Goal: Use online tool/utility: Utilize a website feature to perform a specific function

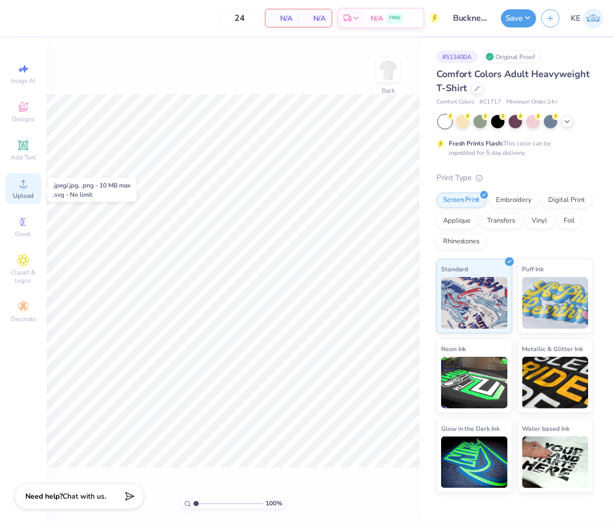
click at [23, 187] on circle at bounding box center [23, 187] width 6 height 6
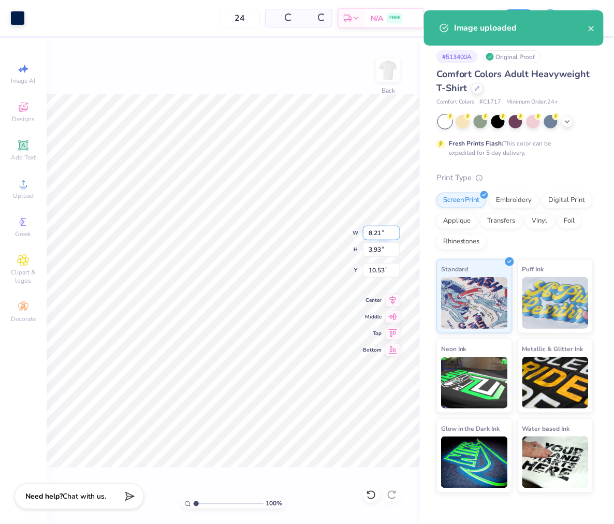
click at [377, 230] on input "8.21" at bounding box center [381, 233] width 37 height 14
type input "3.50"
type input "1.68"
type input "3.00"
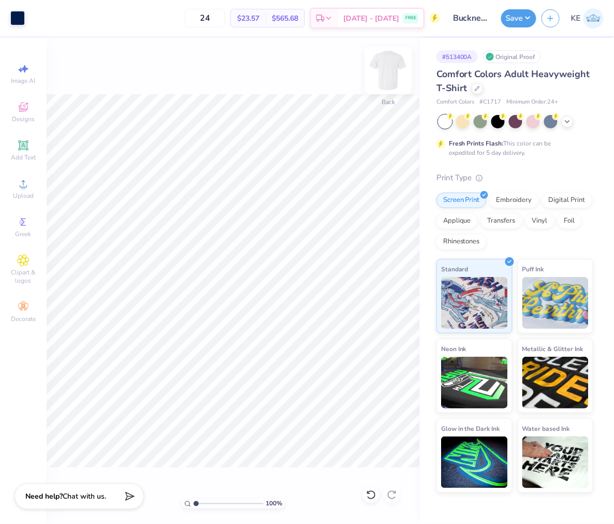
click at [391, 71] on img at bounding box center [387, 70] width 41 height 41
click at [24, 183] on icon at bounding box center [23, 183] width 12 height 12
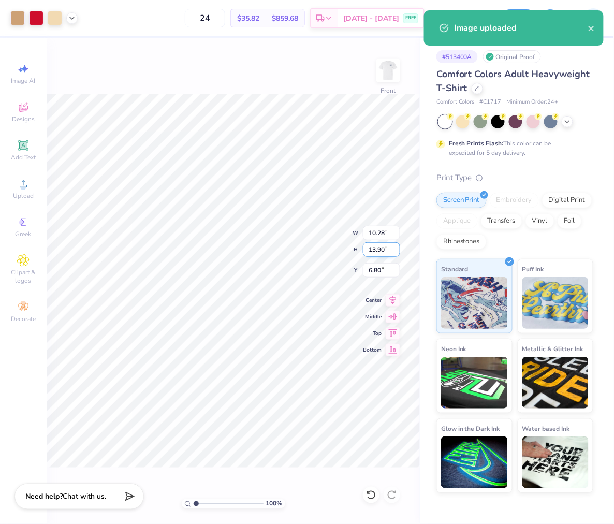
click at [374, 246] on input "13.90" at bounding box center [381, 249] width 37 height 14
type input "15"
type input "6.25"
type input "11.09"
type input "15.00"
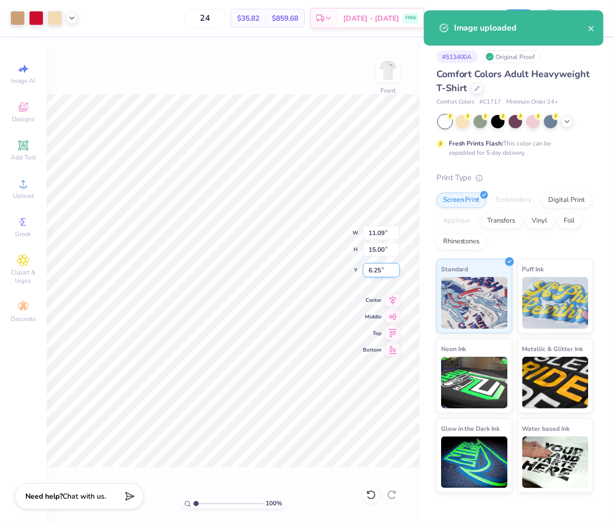
click at [377, 272] on input "6.25" at bounding box center [381, 270] width 37 height 14
type input "3.00"
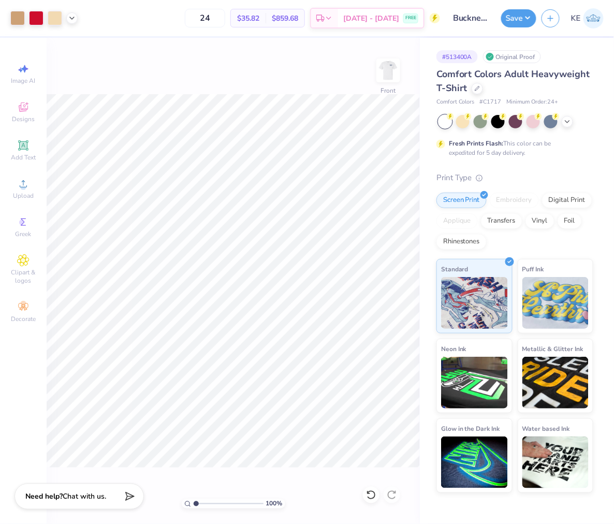
click at [366, 56] on div "100 % Front" at bounding box center [233, 281] width 373 height 486
click at [76, 14] on icon at bounding box center [72, 17] width 8 height 8
click at [518, 17] on button "Save" at bounding box center [518, 17] width 35 height 18
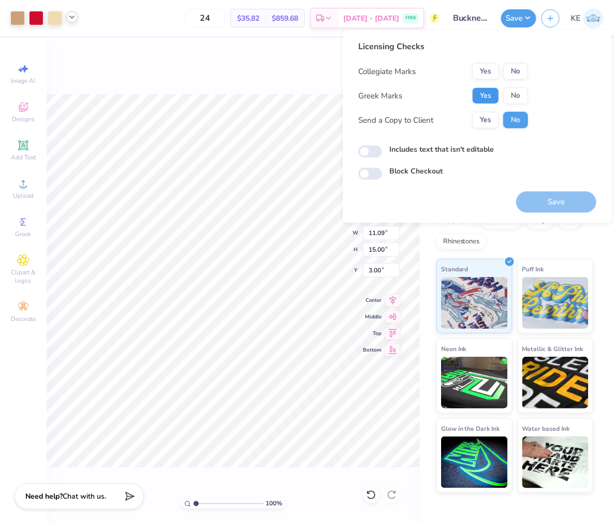
drag, startPoint x: 485, startPoint y: 95, endPoint x: 502, endPoint y: 83, distance: 21.5
click at [485, 95] on button "Yes" at bounding box center [485, 95] width 27 height 17
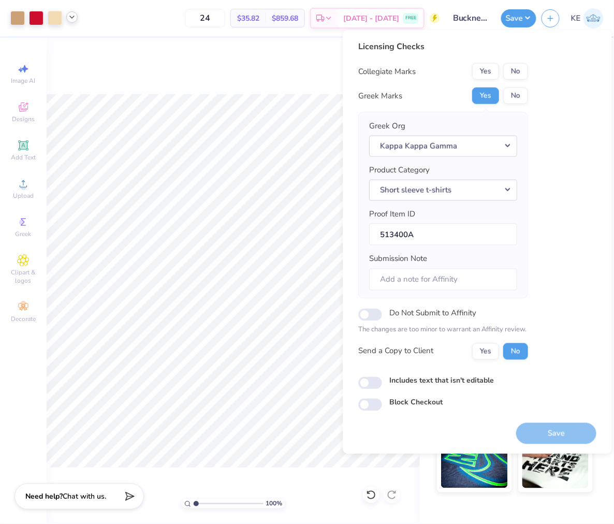
click at [514, 74] on button "No" at bounding box center [515, 71] width 25 height 17
click at [568, 431] on button "Save" at bounding box center [556, 432] width 80 height 21
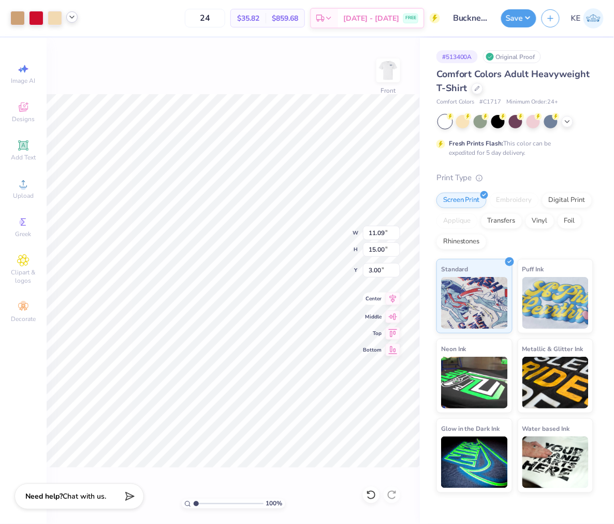
click at [397, 302] on icon at bounding box center [392, 298] width 14 height 12
